Goal: Information Seeking & Learning: Learn about a topic

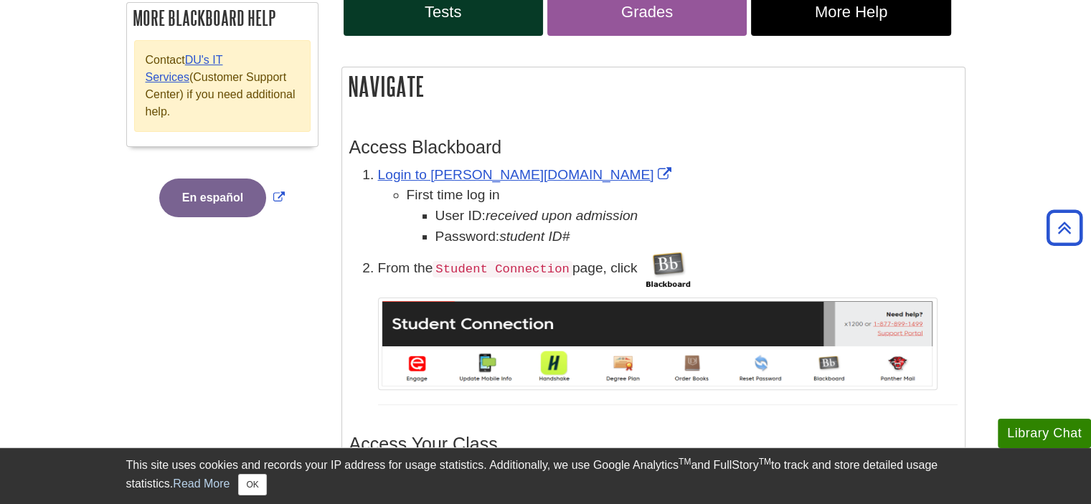
scroll to position [402, 0]
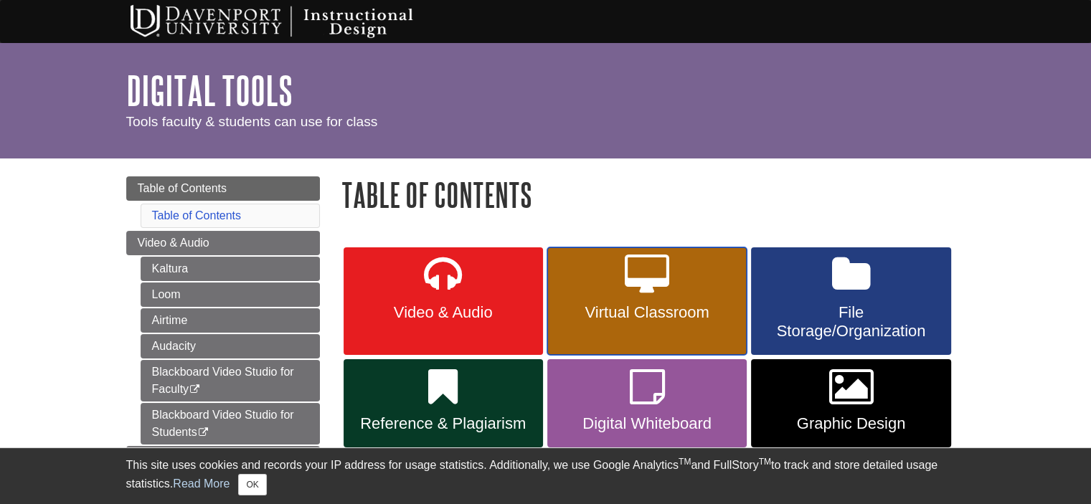
click at [557, 295] on link "Virtual Classroom" at bounding box center [646, 301] width 199 height 108
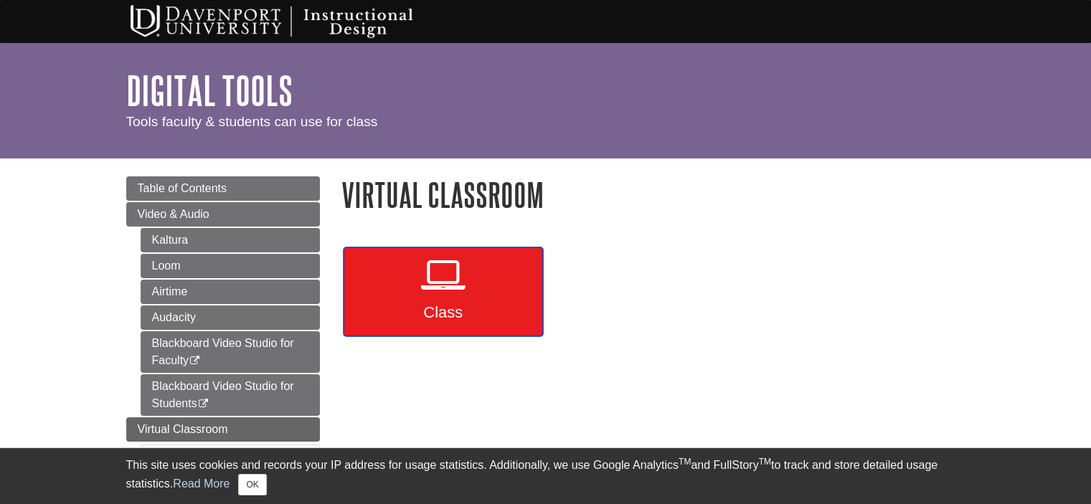
click at [447, 286] on icon at bounding box center [443, 276] width 44 height 42
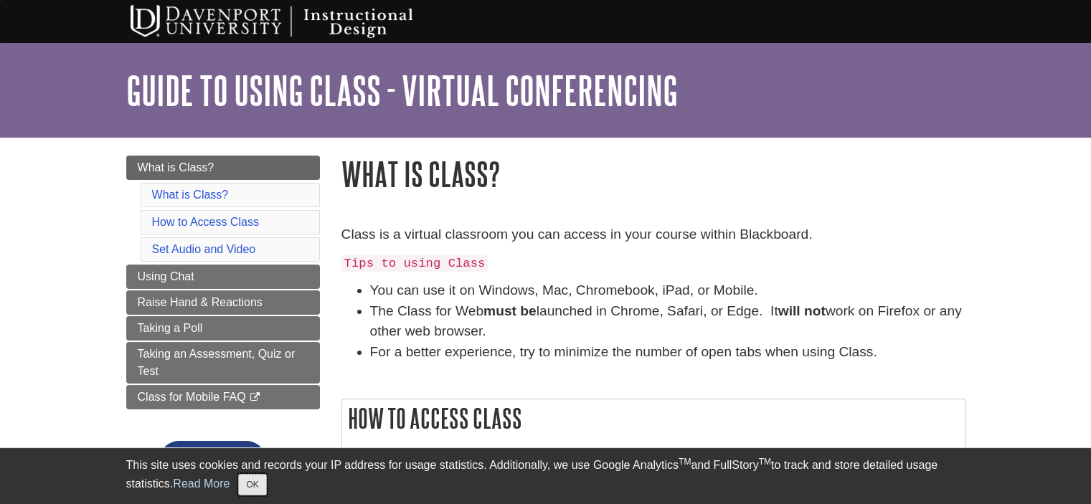
click at [266, 490] on button "OK" at bounding box center [252, 485] width 28 height 22
